Goal: Submit feedback/report problem

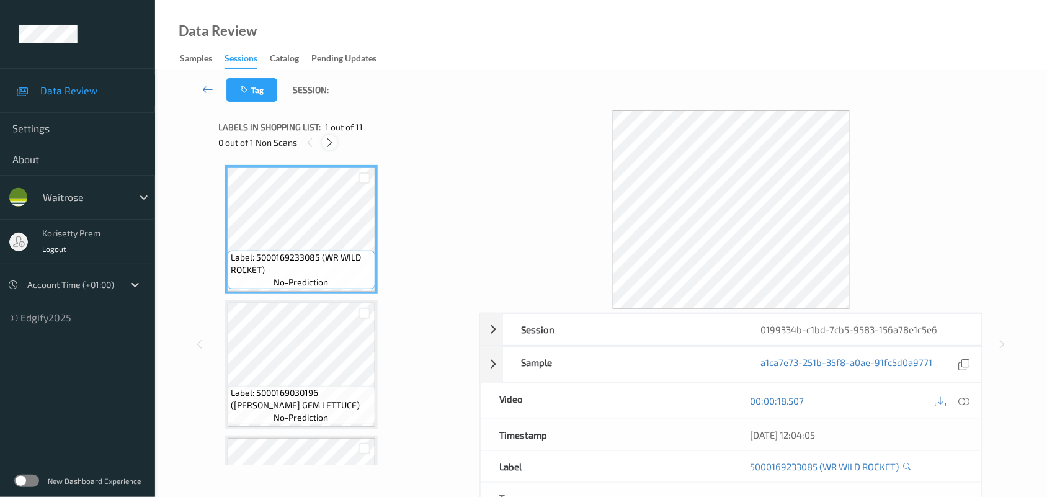
click at [329, 140] on icon at bounding box center [329, 142] width 11 height 11
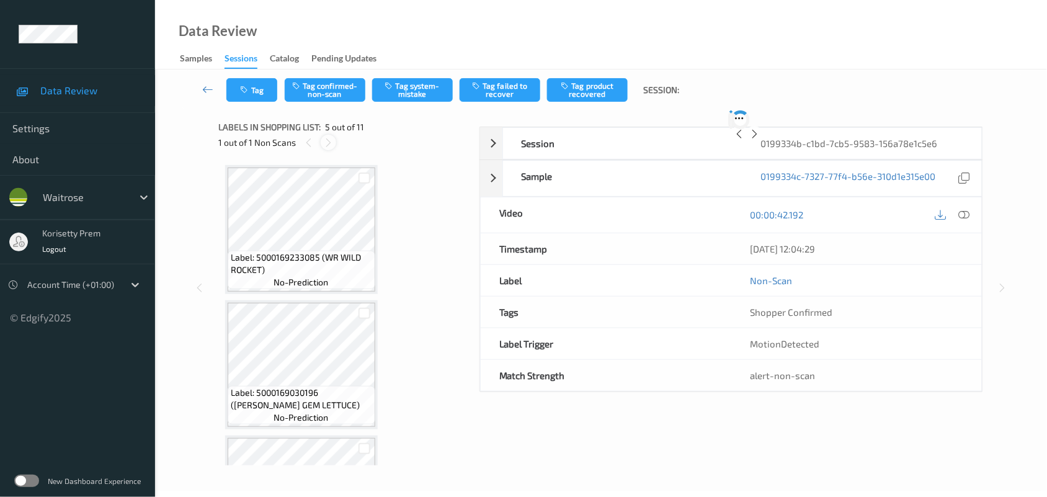
scroll to position [411, 0]
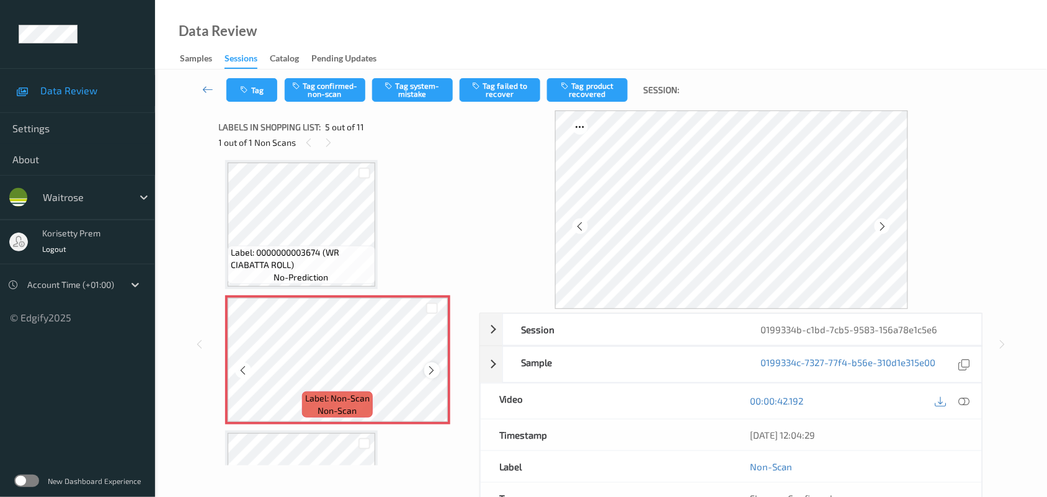
click at [428, 369] on icon at bounding box center [432, 370] width 11 height 11
click at [428, 370] on icon at bounding box center [432, 370] width 11 height 11
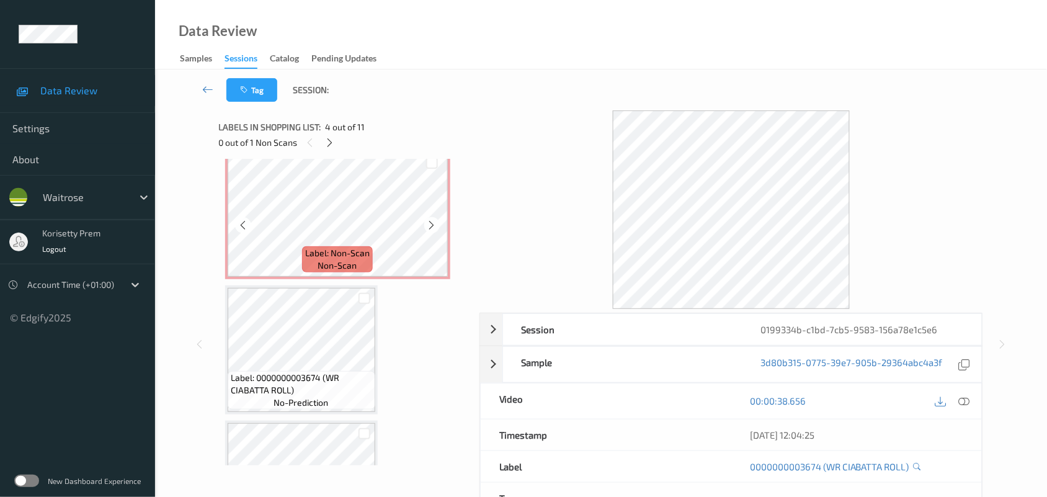
scroll to position [566, 0]
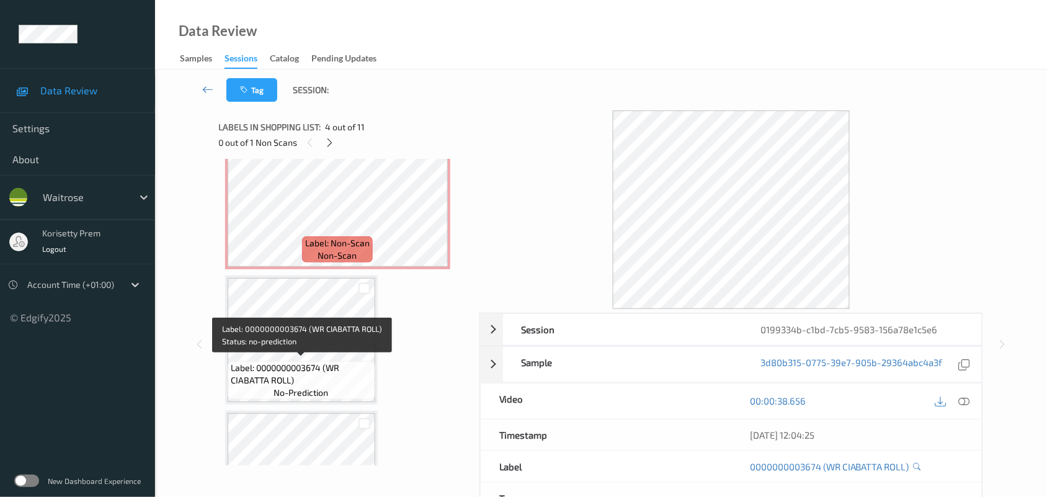
click at [304, 362] on span "Label: 0000000003674 (WR CIABATTA ROLL)" at bounding box center [301, 374] width 141 height 25
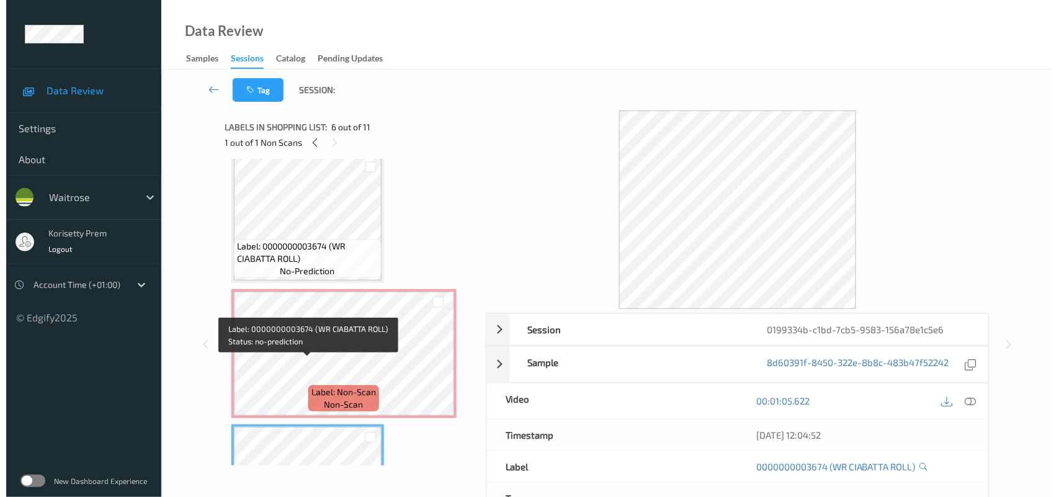
scroll to position [411, 0]
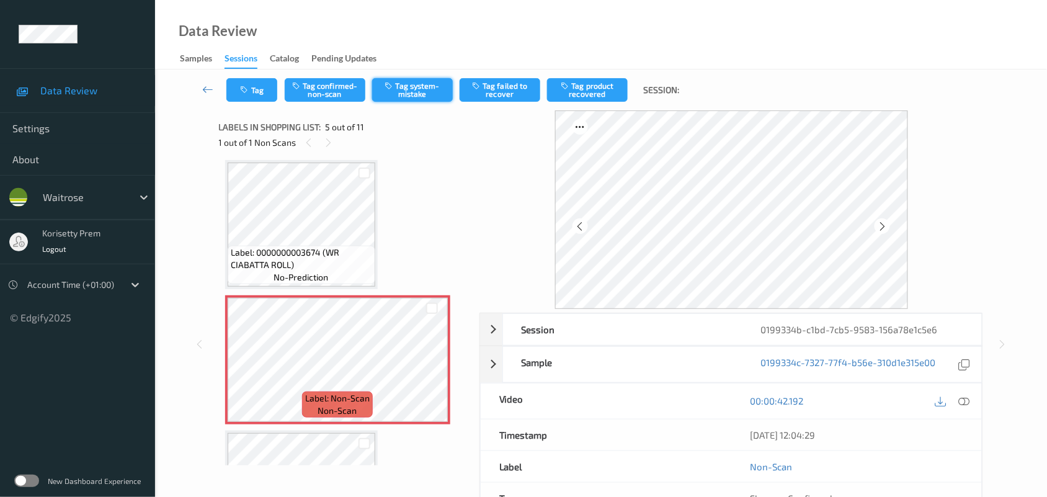
click at [413, 92] on button "Tag system-mistake" at bounding box center [412, 90] width 81 height 24
click at [250, 94] on button "Tag" at bounding box center [251, 90] width 51 height 24
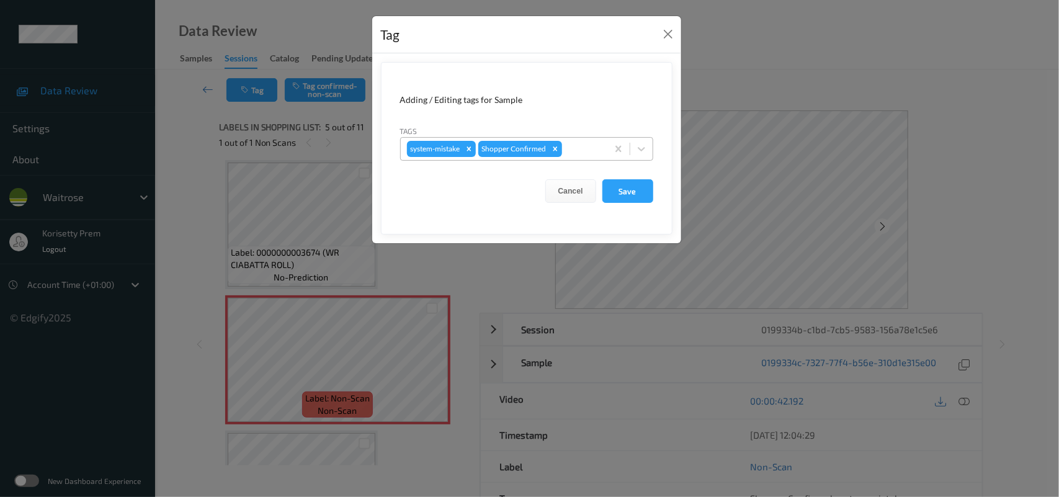
click at [606, 156] on div "system-mistake Shopper Confirmed" at bounding box center [504, 148] width 207 height 21
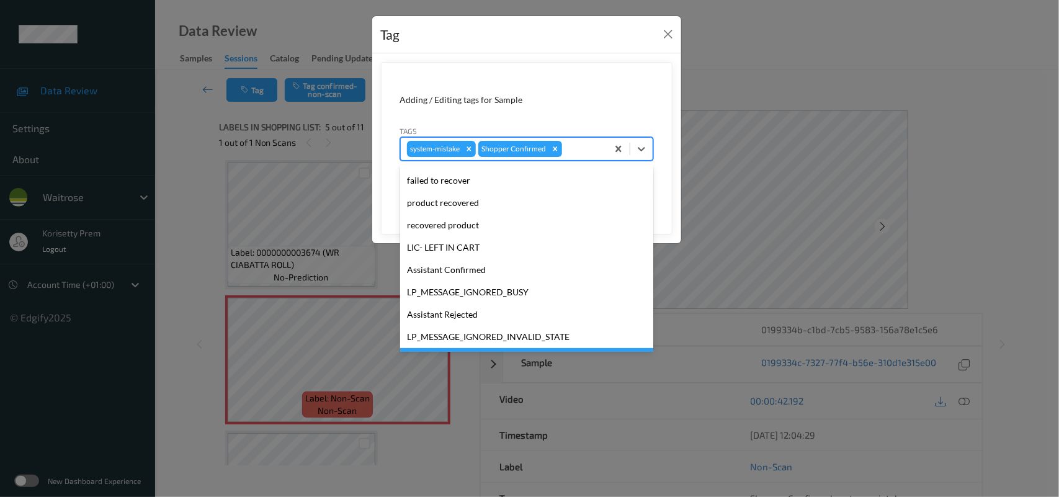
scroll to position [233, 0]
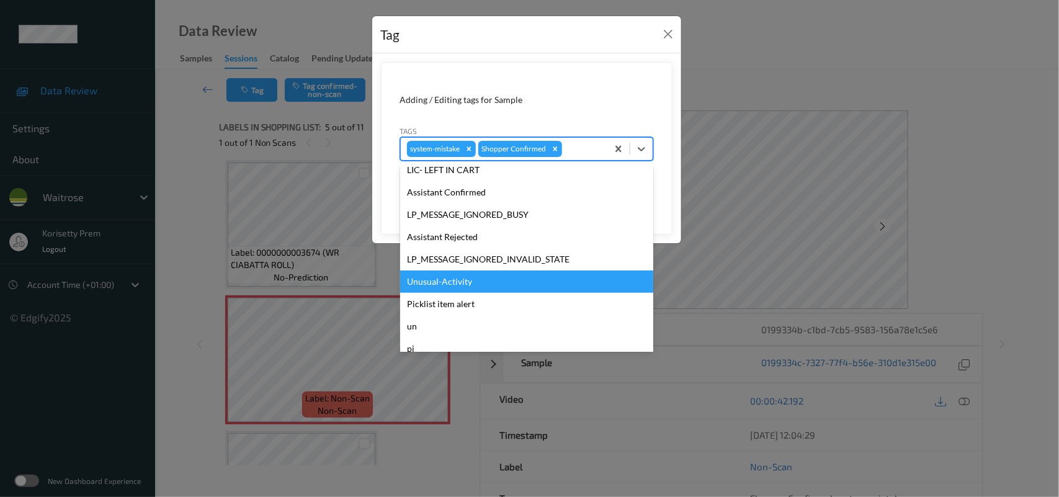
click at [468, 284] on div "Unusual-Activity" at bounding box center [526, 282] width 253 height 22
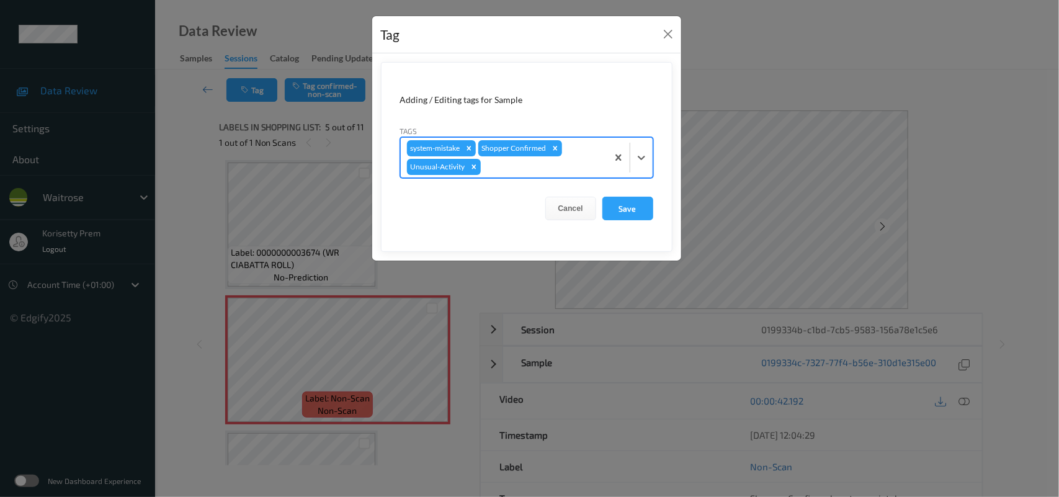
click at [501, 166] on div at bounding box center [542, 166] width 118 height 15
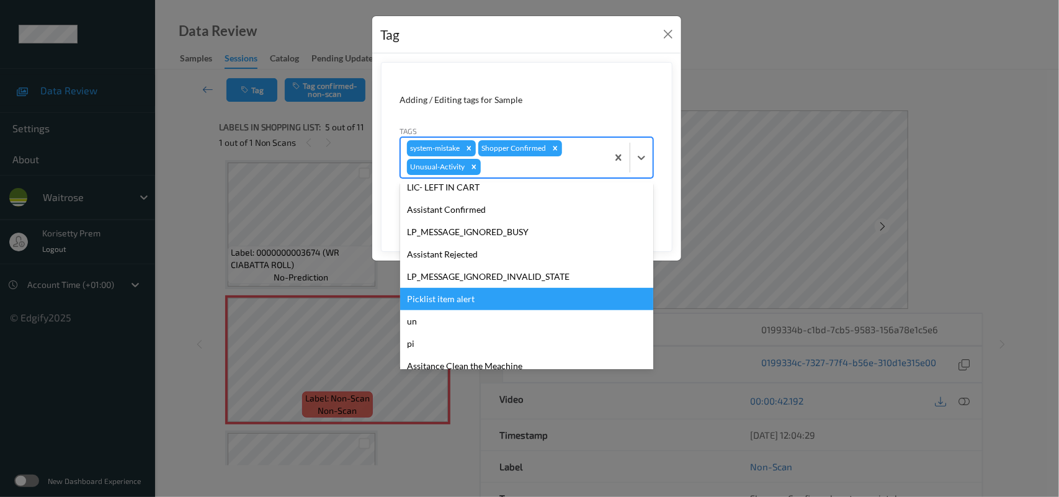
click at [454, 300] on div "Picklist item alert" at bounding box center [526, 299] width 253 height 22
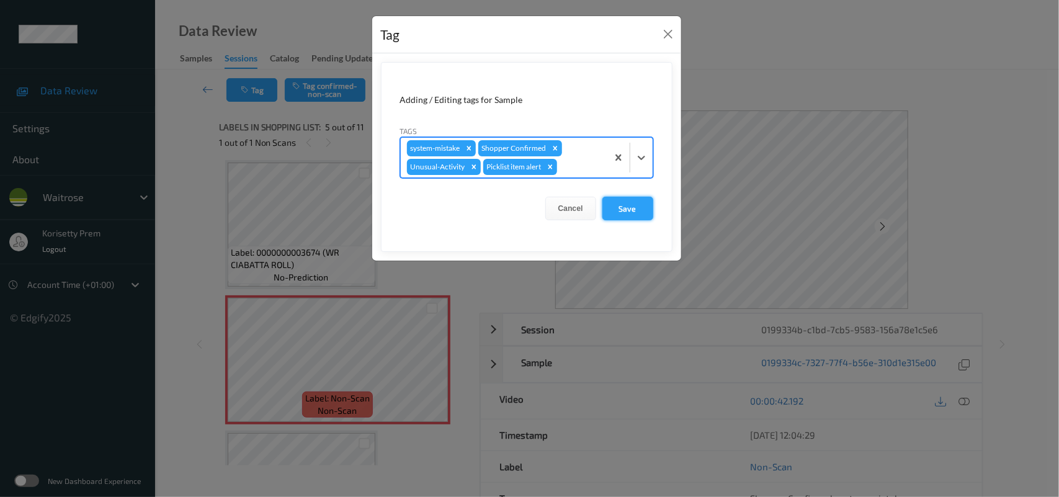
click at [630, 214] on button "Save" at bounding box center [627, 209] width 51 height 24
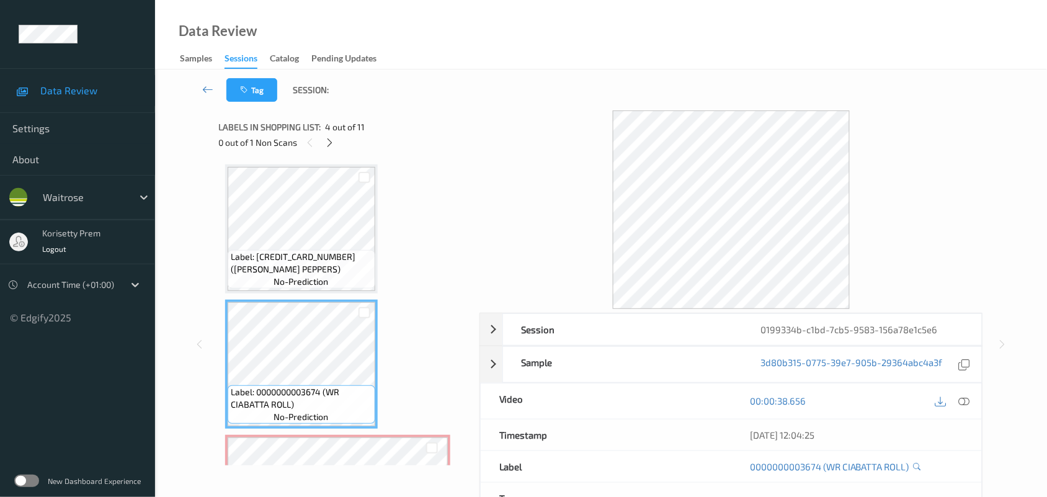
scroll to position [256, 0]
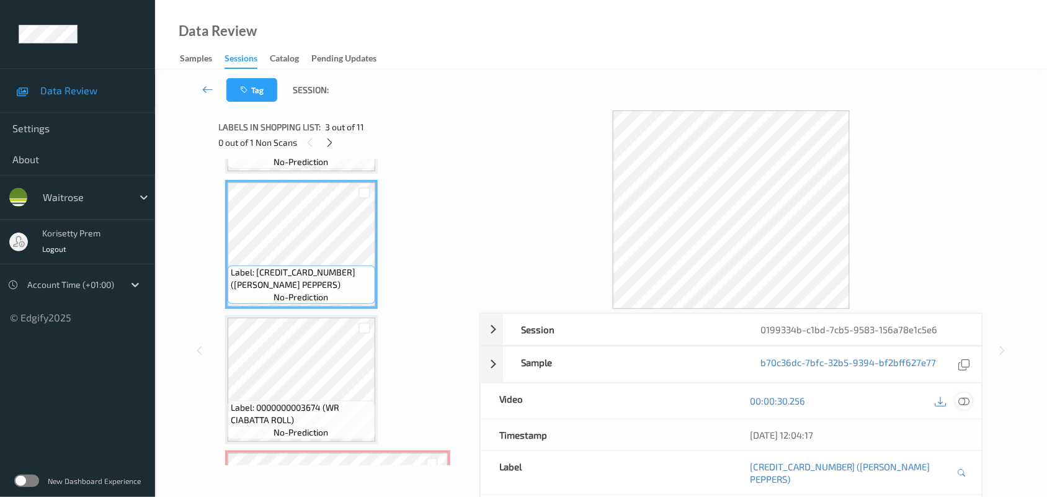
click at [965, 400] on icon at bounding box center [964, 400] width 11 height 11
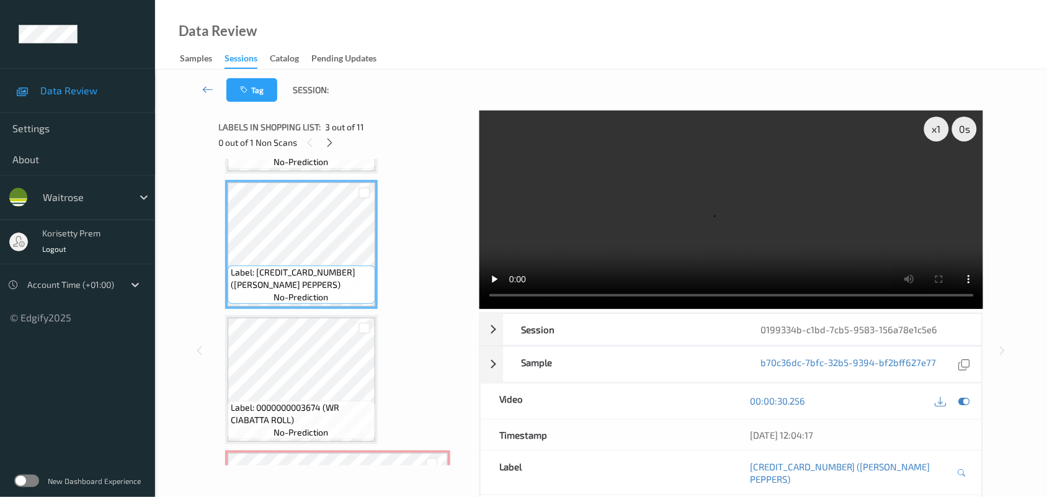
click at [599, 144] on video at bounding box center [732, 209] width 504 height 199
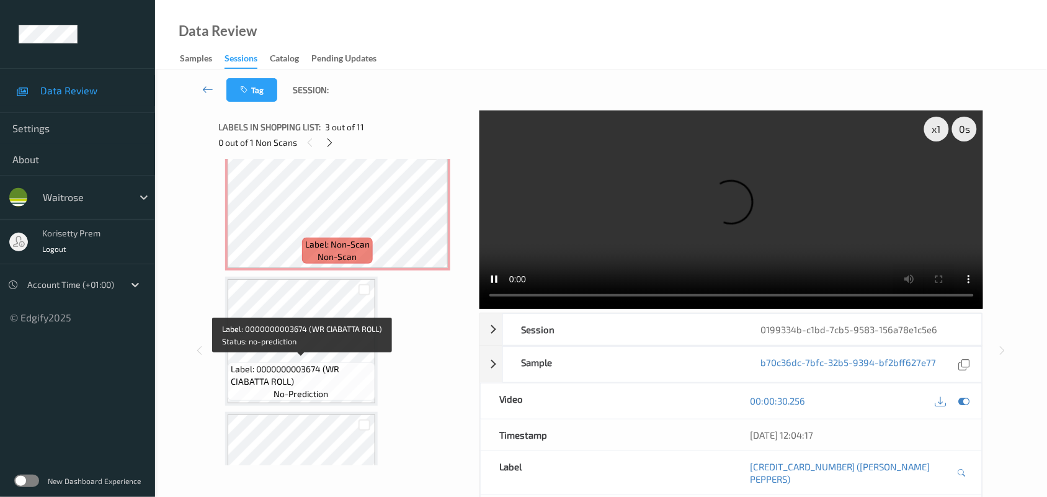
scroll to position [566, 0]
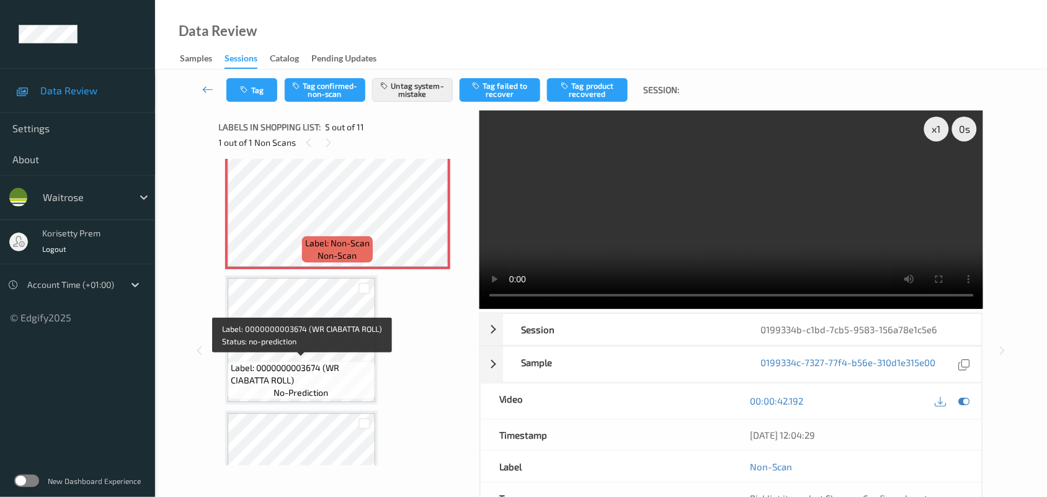
click at [295, 362] on span "Label: 0000000003674 (WR CIABATTA ROLL)" at bounding box center [301, 374] width 141 height 25
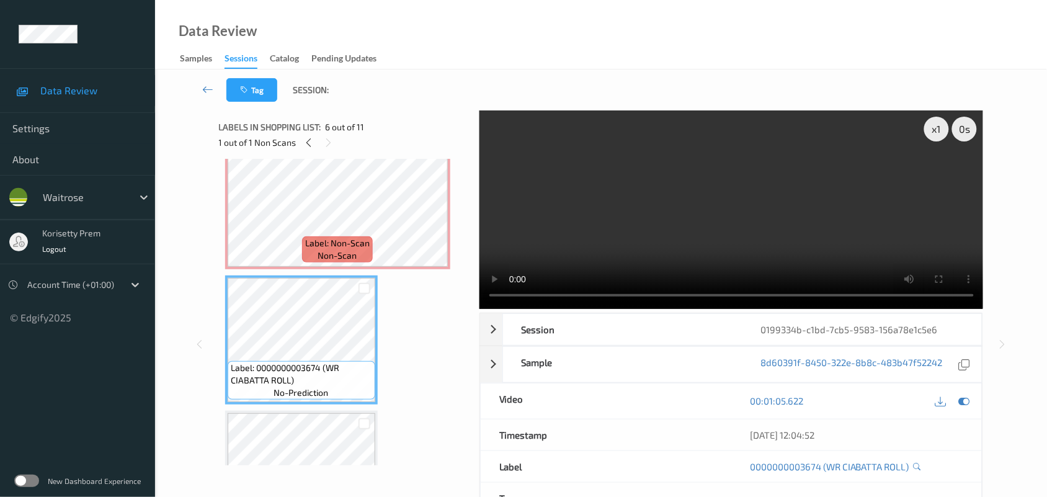
click at [585, 231] on video at bounding box center [732, 209] width 504 height 199
click at [639, 225] on video at bounding box center [732, 209] width 504 height 199
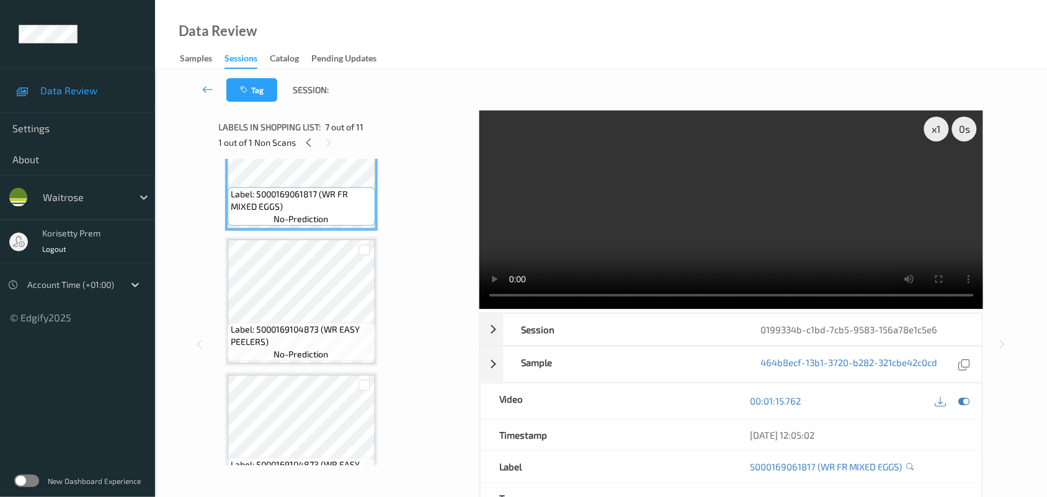
scroll to position [876, 0]
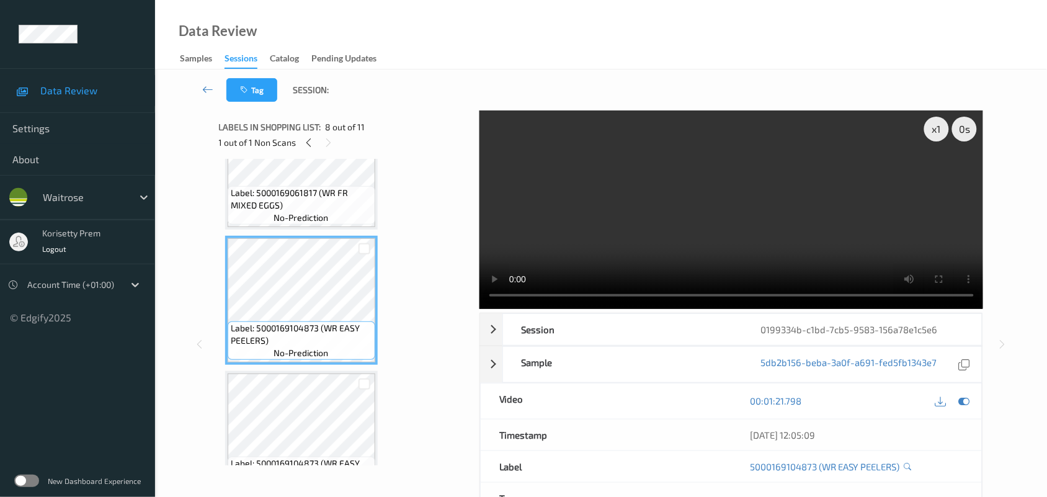
click at [588, 224] on video at bounding box center [732, 209] width 504 height 199
click at [964, 405] on icon at bounding box center [964, 400] width 11 height 11
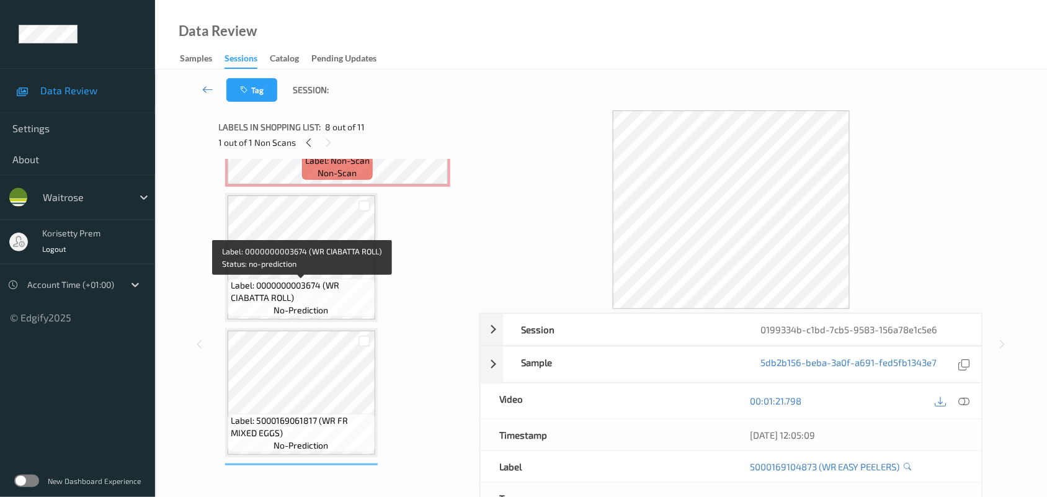
scroll to position [643, 0]
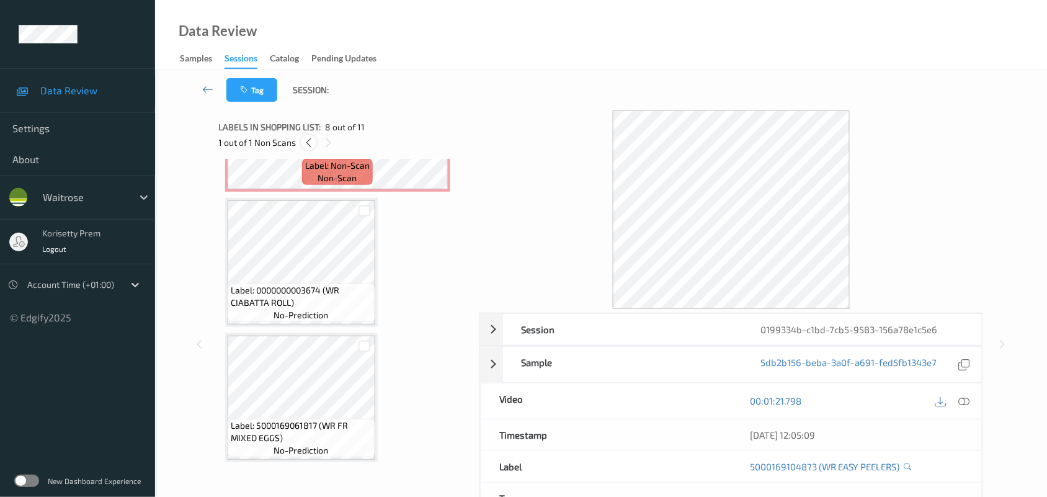
click at [314, 141] on div at bounding box center [309, 143] width 16 height 16
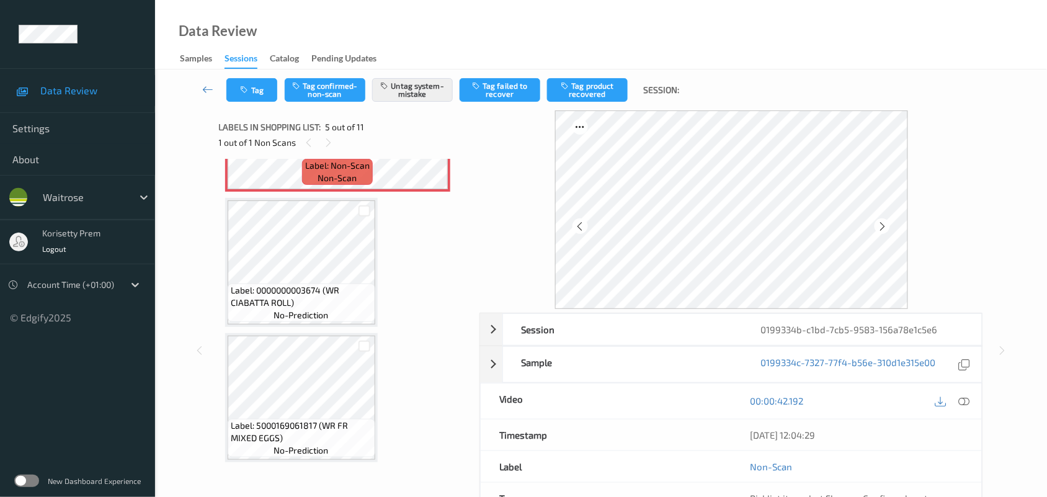
scroll to position [411, 0]
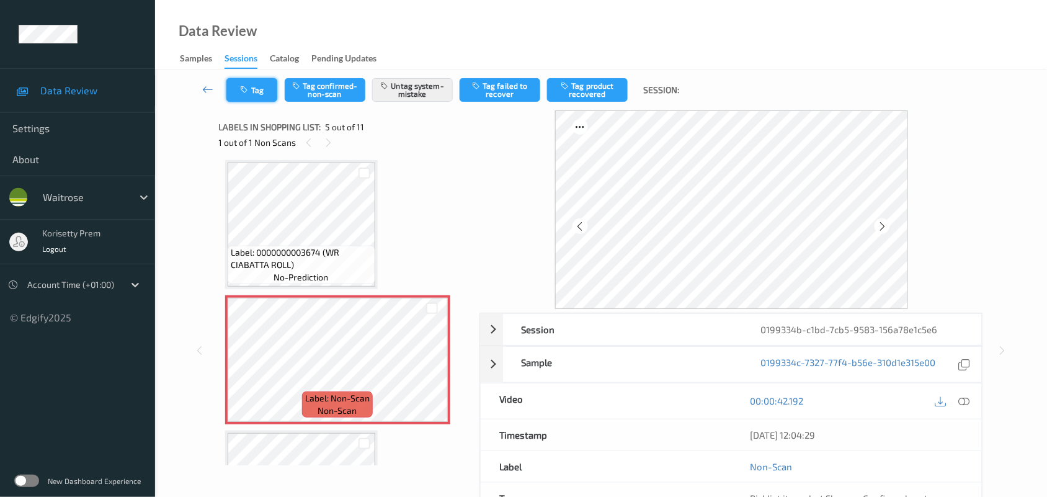
click at [242, 86] on icon "button" at bounding box center [246, 90] width 11 height 9
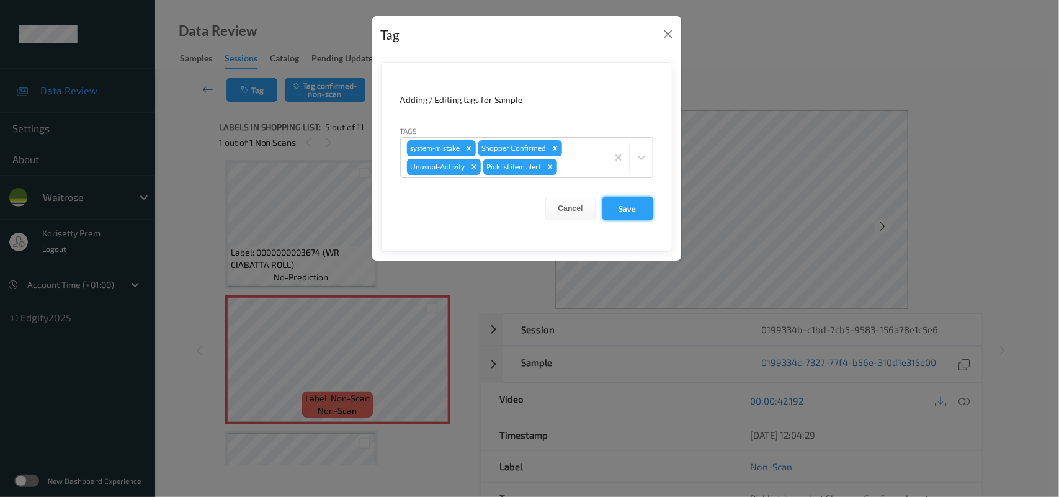
click at [617, 202] on button "Save" at bounding box center [627, 209] width 51 height 24
